Goal: Task Accomplishment & Management: Manage account settings

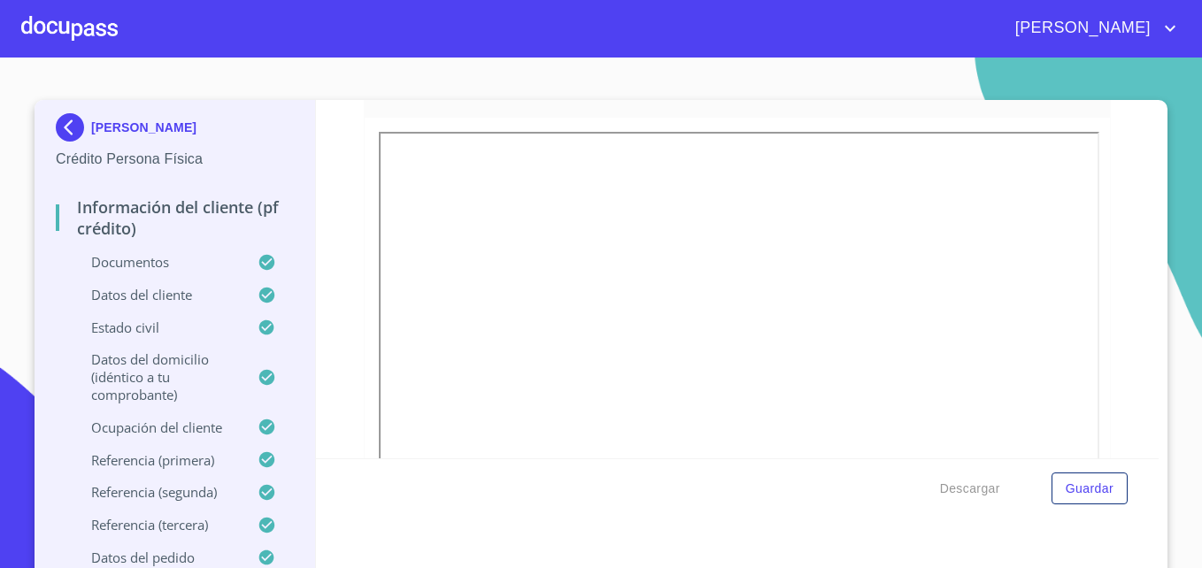
scroll to position [471, 0]
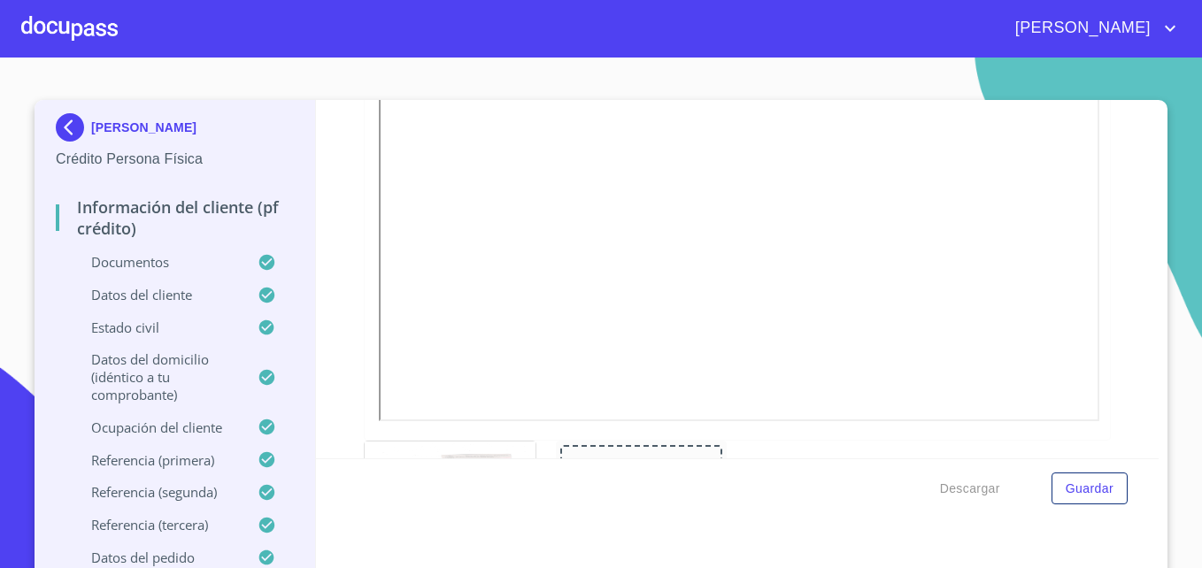
click at [73, 27] on div at bounding box center [69, 28] width 96 height 57
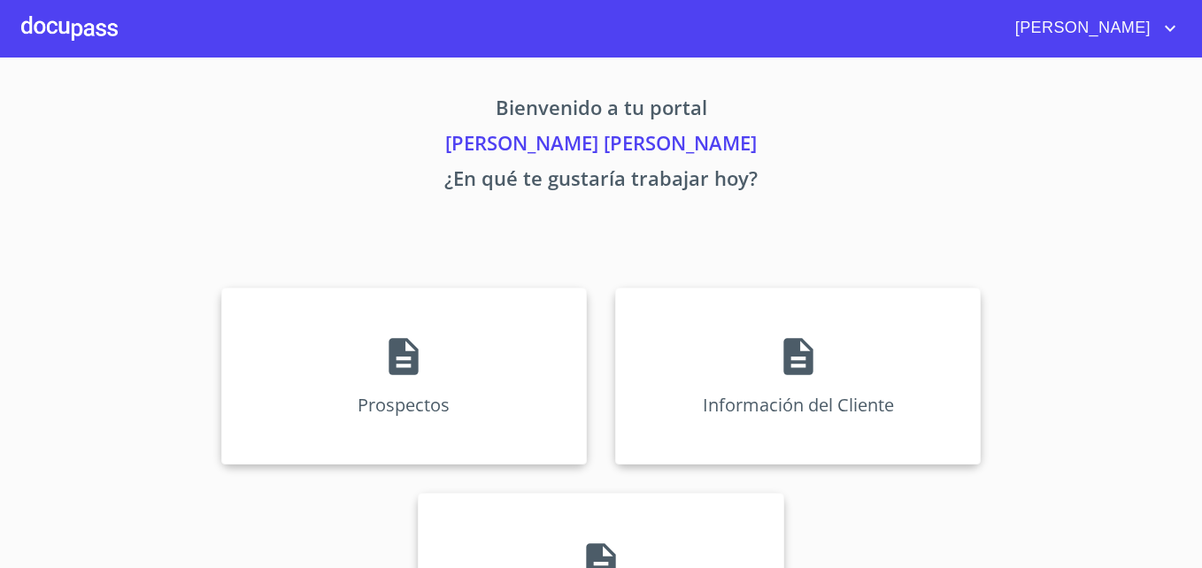
scroll to position [116, 0]
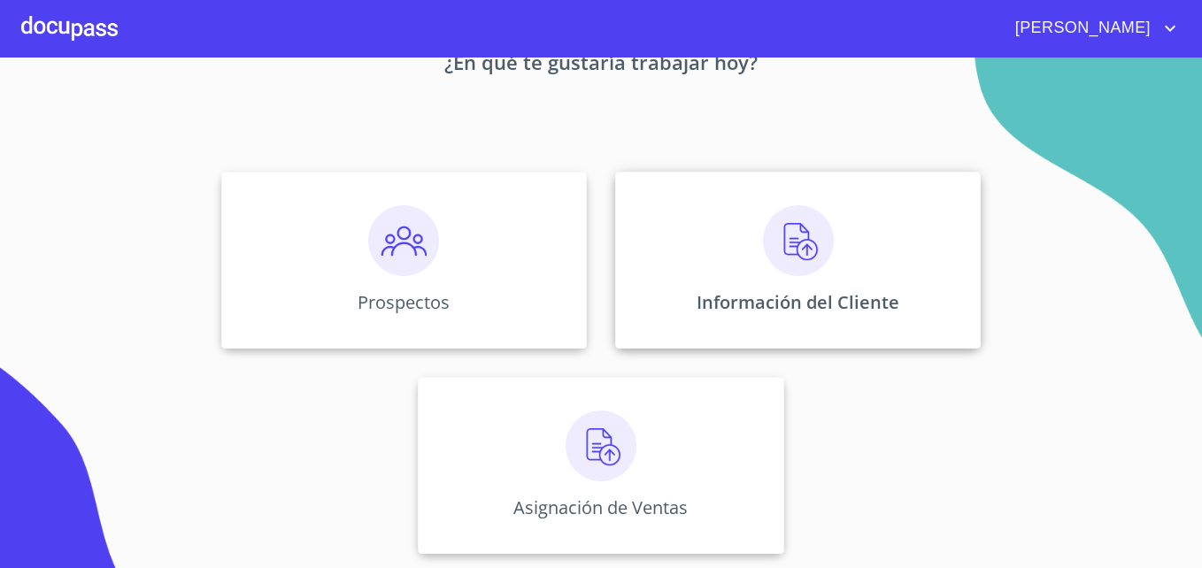
click at [753, 251] on div "Información del Cliente" at bounding box center [797, 260] width 365 height 177
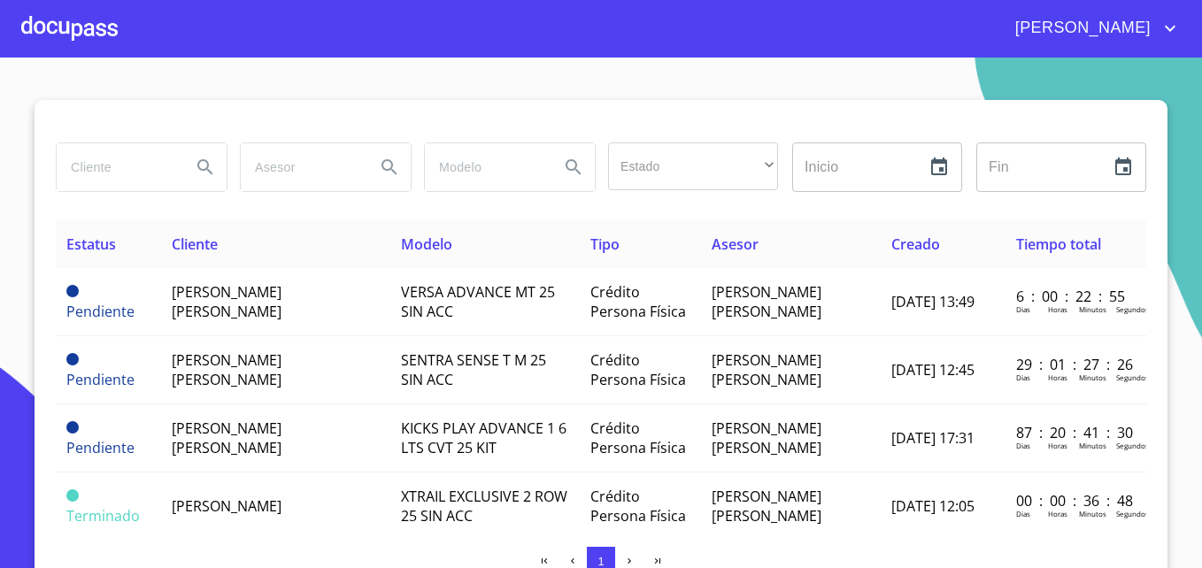
scroll to position [14, 0]
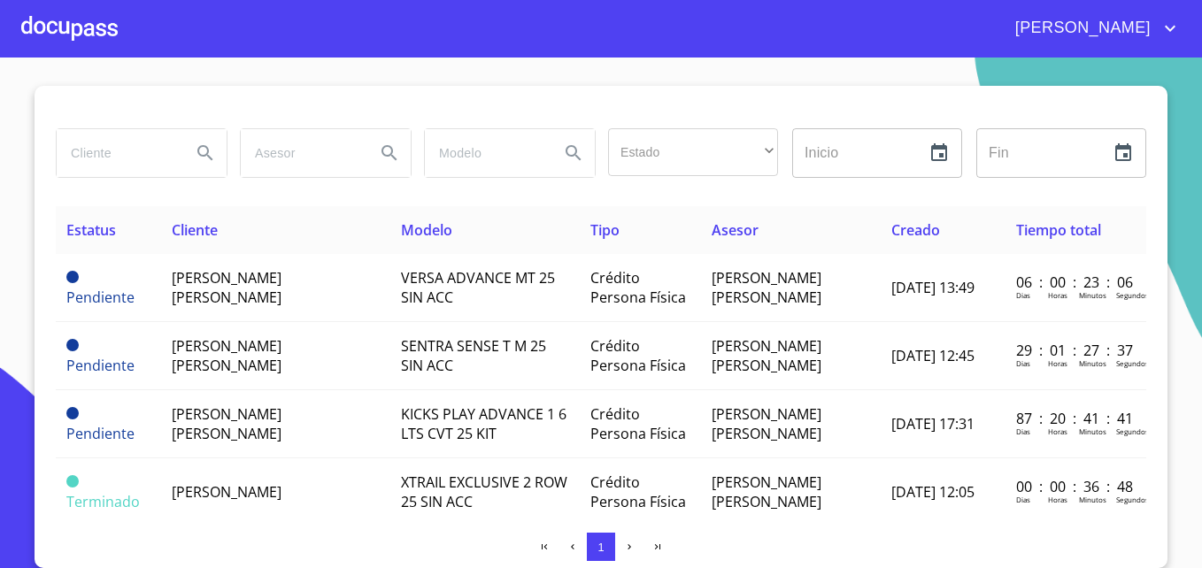
click at [82, 39] on div at bounding box center [69, 28] width 96 height 57
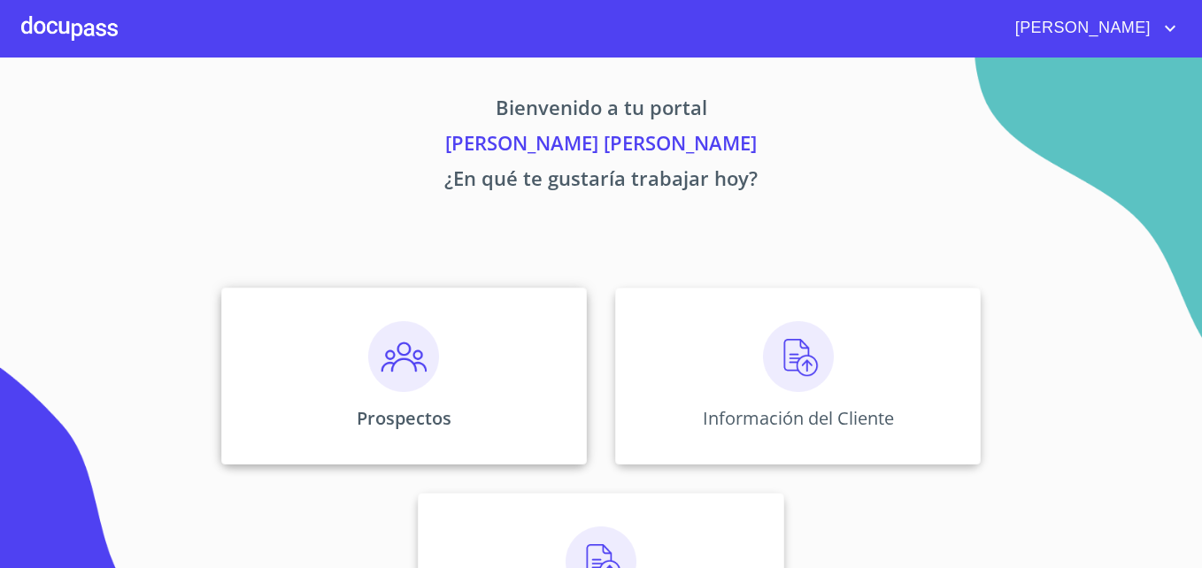
click at [378, 366] on img at bounding box center [403, 356] width 71 height 71
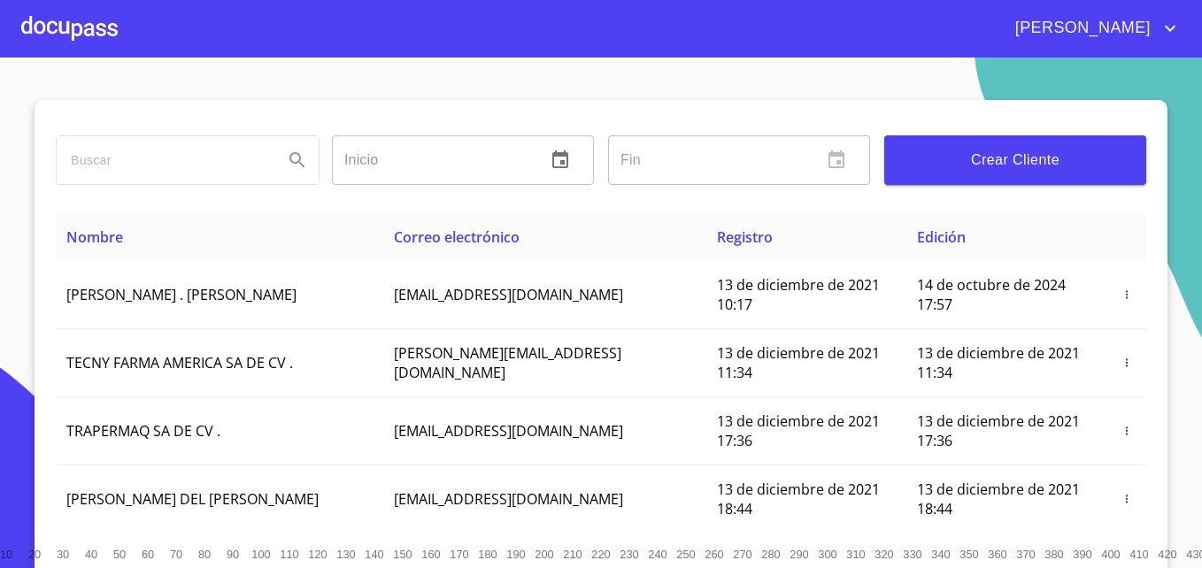
click at [234, 148] on input "search" at bounding box center [163, 160] width 212 height 48
type input "[PERSON_NAME] [PERSON_NAME]"
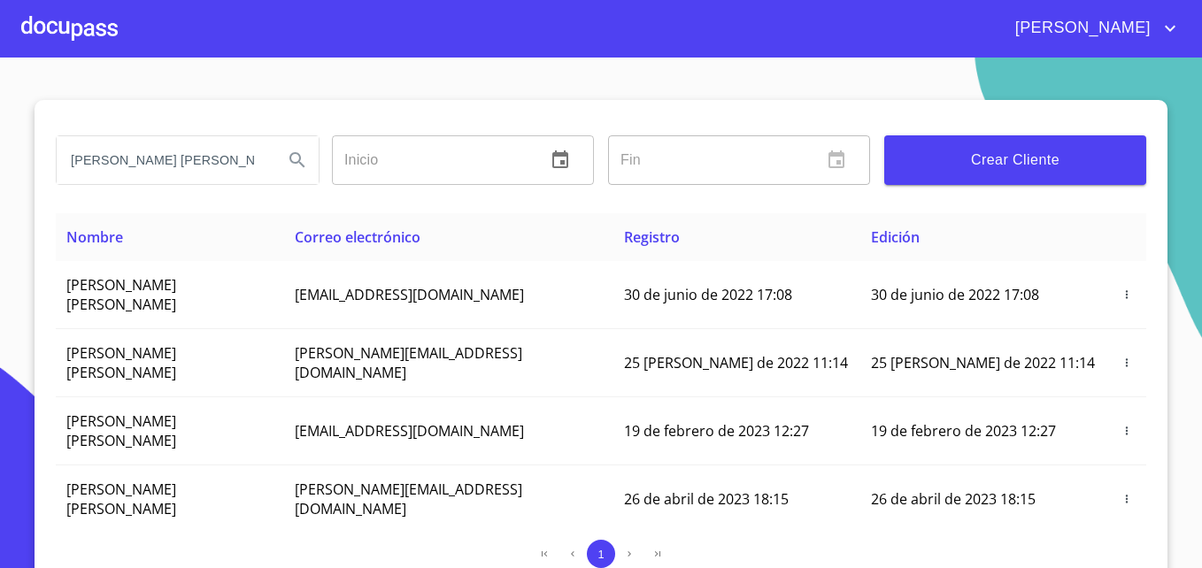
scroll to position [250, 0]
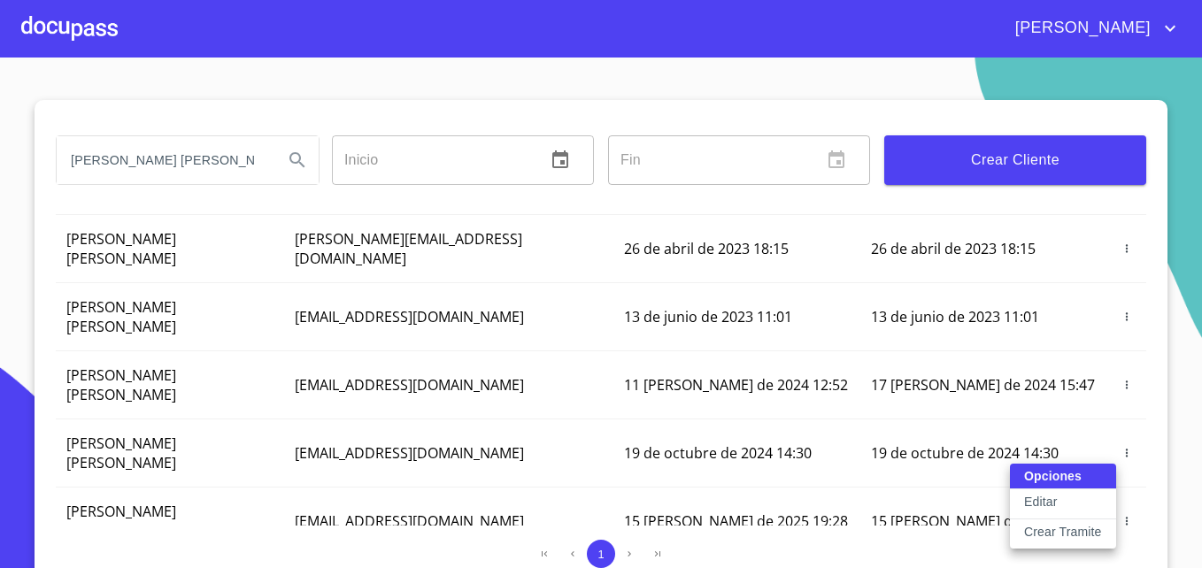
click at [1167, 357] on div at bounding box center [601, 284] width 1202 height 568
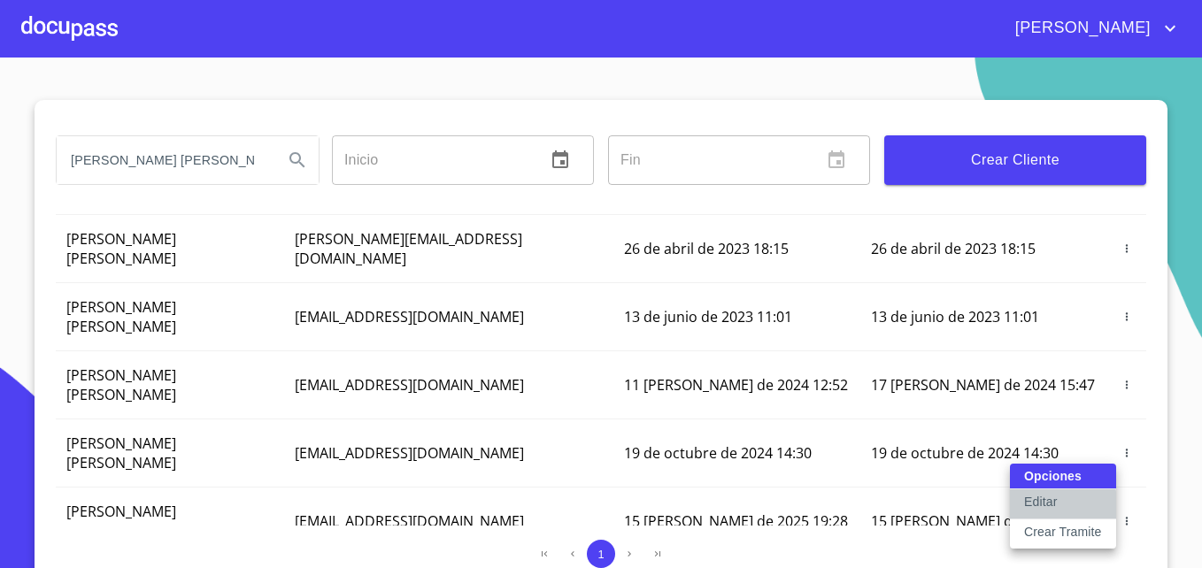
click at [1014, 505] on button "Editar" at bounding box center [1063, 504] width 106 height 30
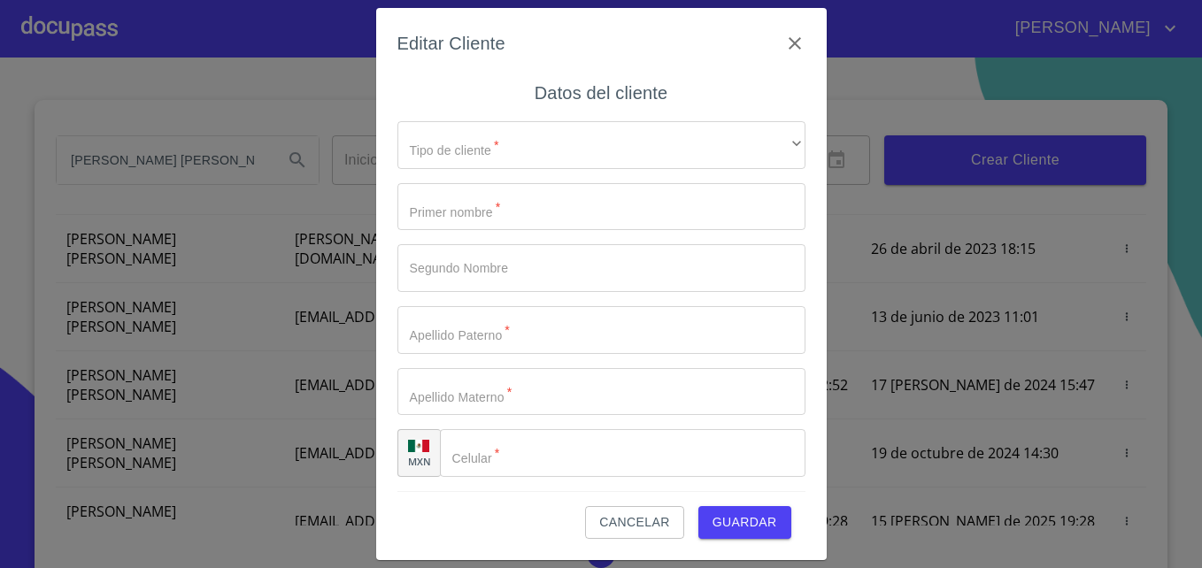
type input "[PERSON_NAME]"
type input "[PHONE_NUMBER]"
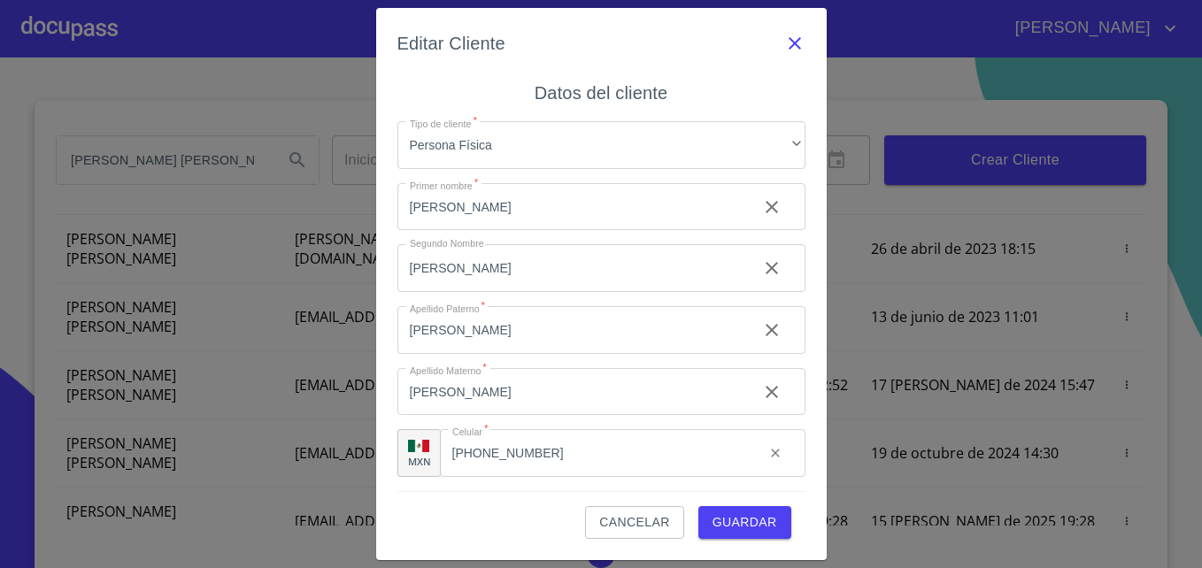
click at [794, 43] on icon "button" at bounding box center [794, 43] width 12 height 12
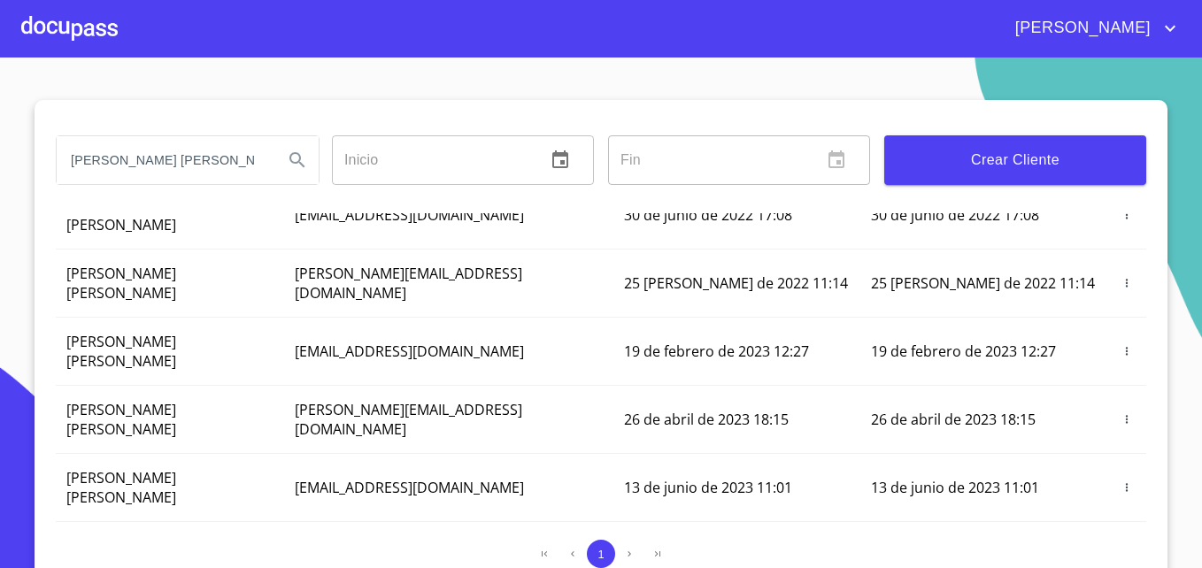
scroll to position [0, 0]
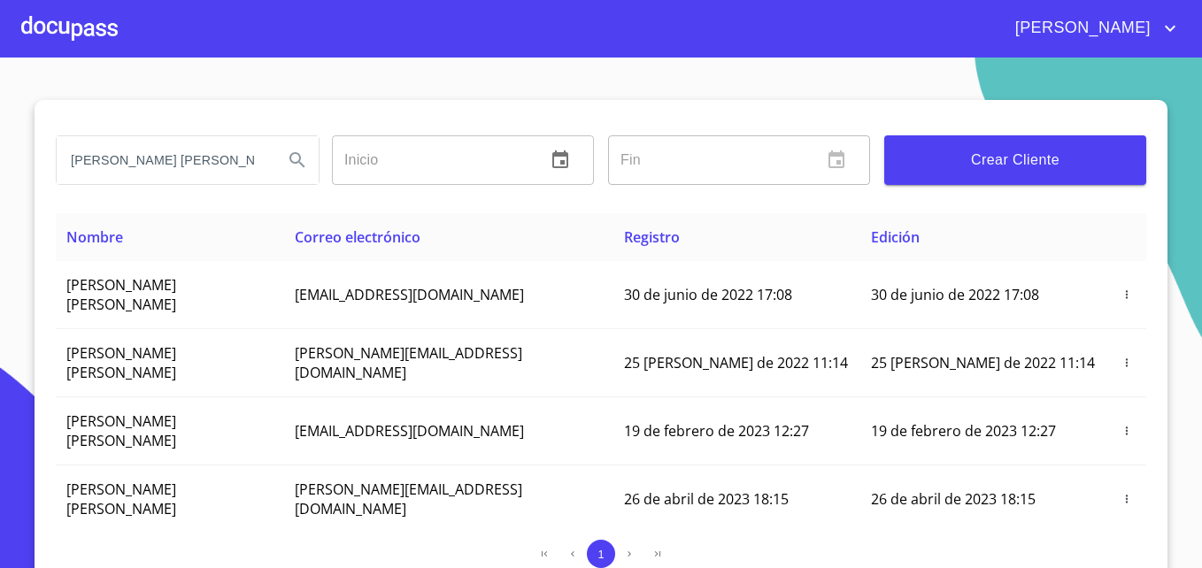
click at [91, 31] on div at bounding box center [69, 28] width 96 height 57
